Goal: Task Accomplishment & Management: Manage account settings

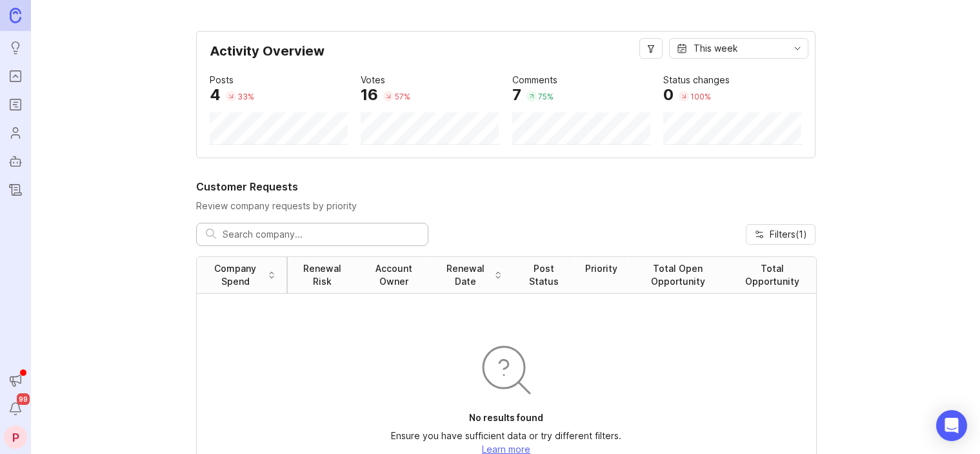
click at [19, 428] on div "P" at bounding box center [15, 436] width 23 height 23
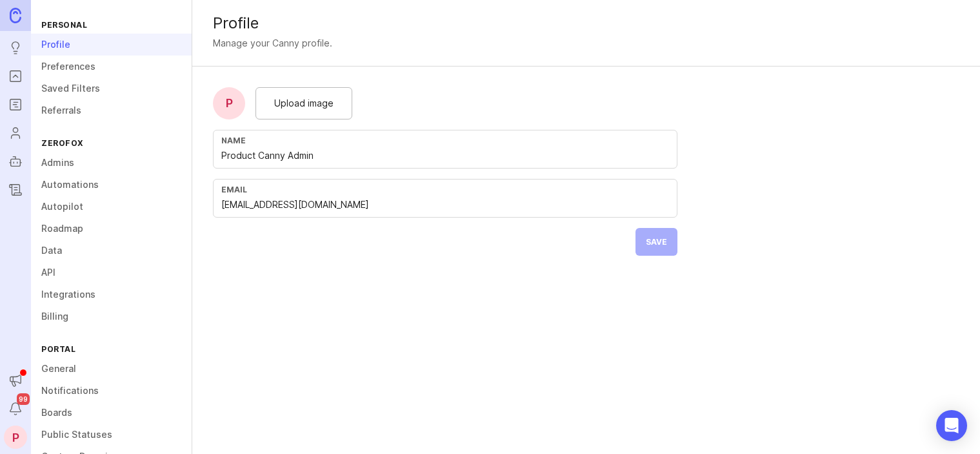
click at [61, 163] on link "Admins" at bounding box center [111, 163] width 161 height 22
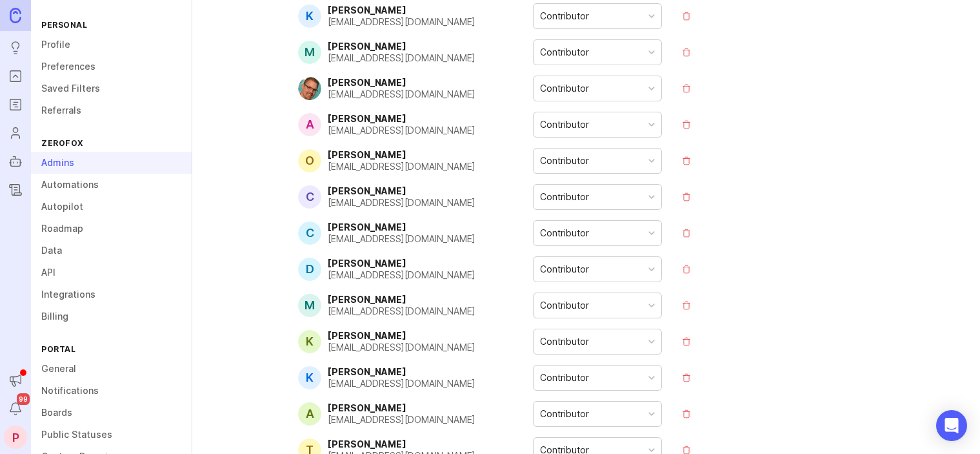
scroll to position [3927, 0]
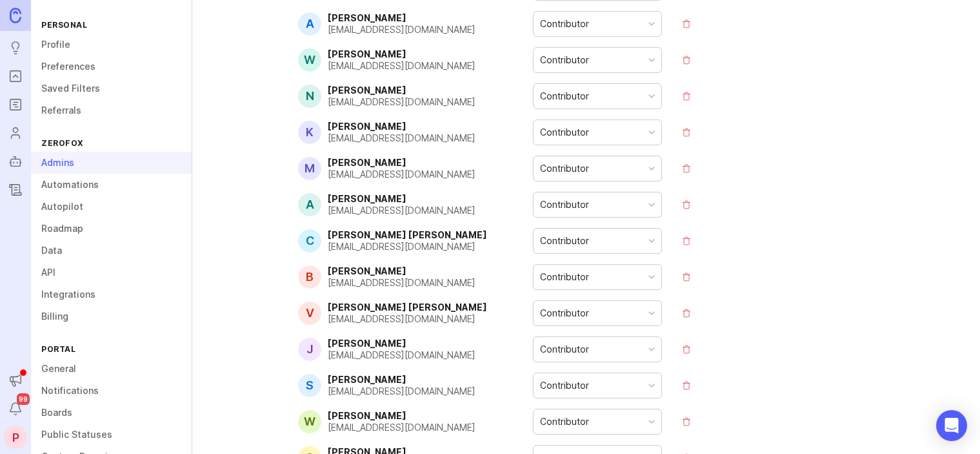
click at [682, 232] on button "remove" at bounding box center [687, 241] width 18 height 18
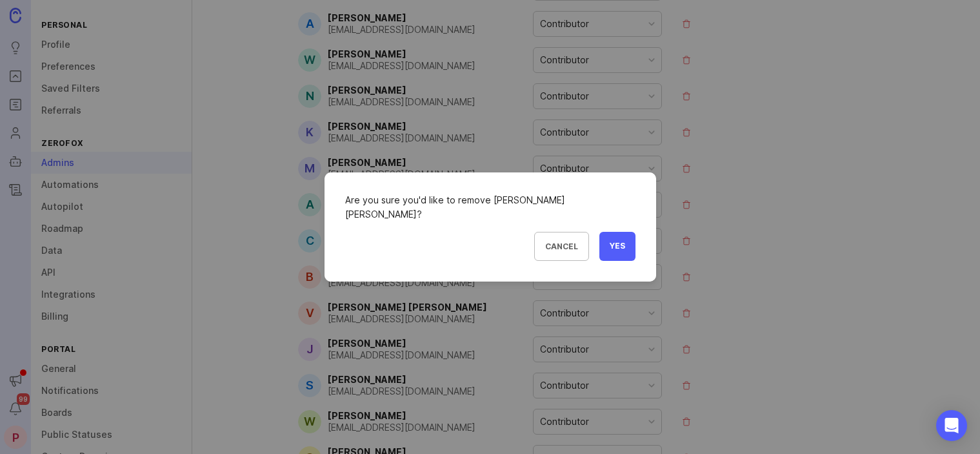
click at [610, 241] on span "Yes" at bounding box center [617, 246] width 15 height 11
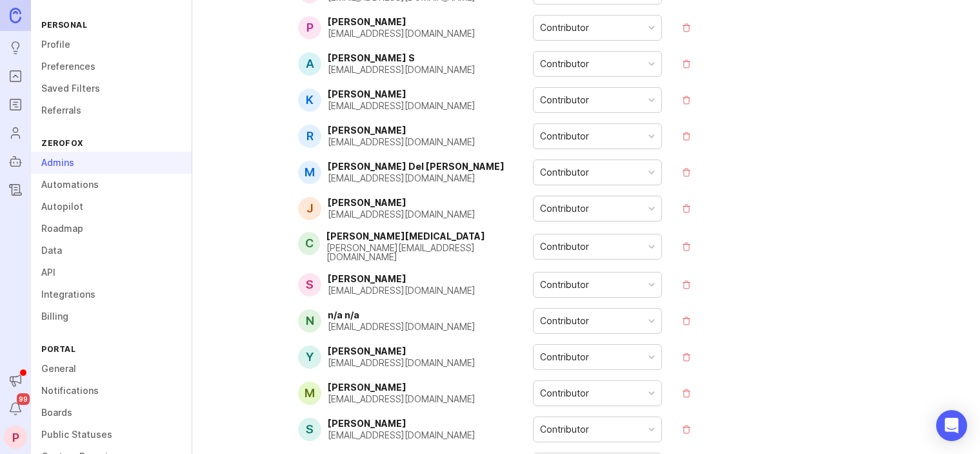
scroll to position [385, 0]
